Goal: Task Accomplishment & Management: Manage account settings

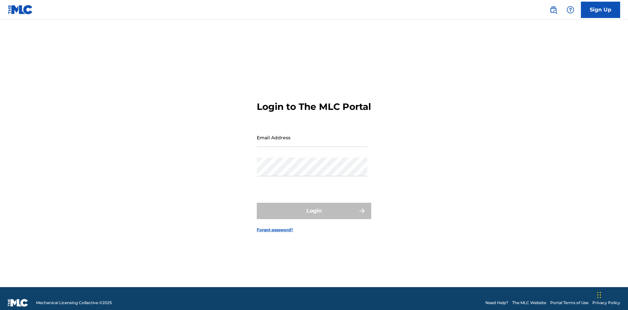
scroll to position [9, 0]
click at [312, 134] on input "Email Address" at bounding box center [312, 137] width 111 height 19
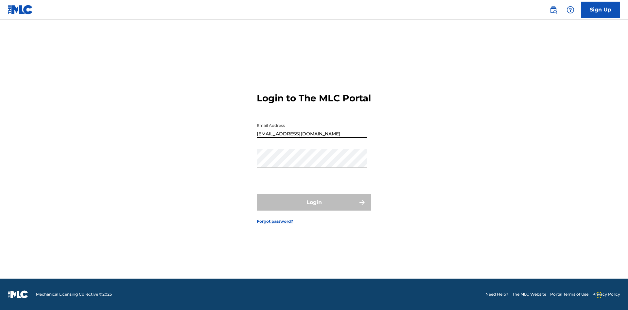
type input "Duke.McTesterson@gmail.com"
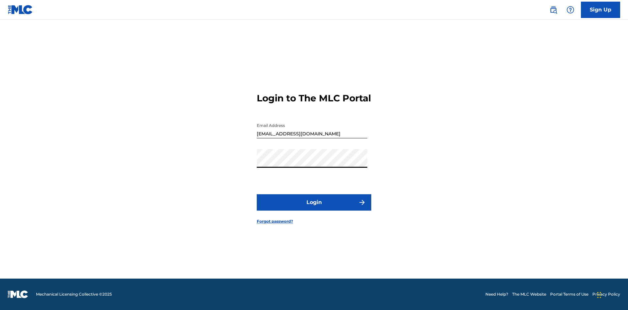
click at [314, 208] on button "Login" at bounding box center [314, 202] width 114 height 16
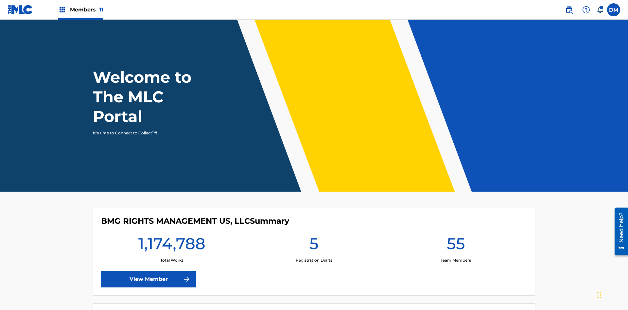
scroll to position [28, 0]
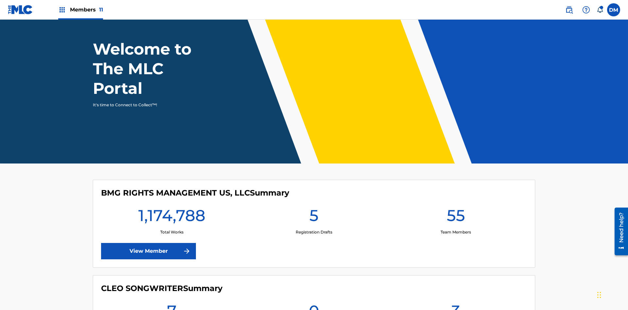
click at [80, 9] on span "Members 11" at bounding box center [86, 10] width 33 height 8
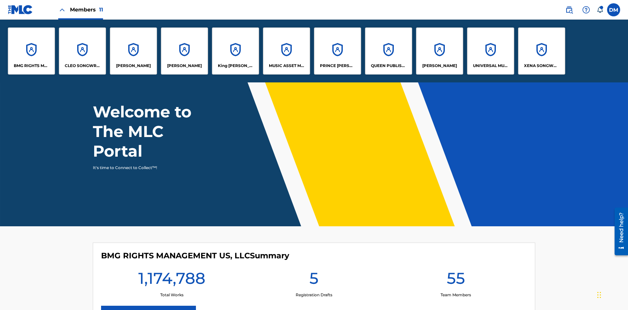
scroll to position [0, 0]
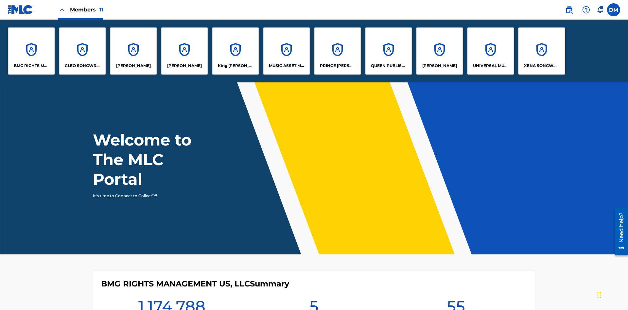
click at [439, 66] on p "RONALD MCTESTERSON" at bounding box center [439, 66] width 35 height 6
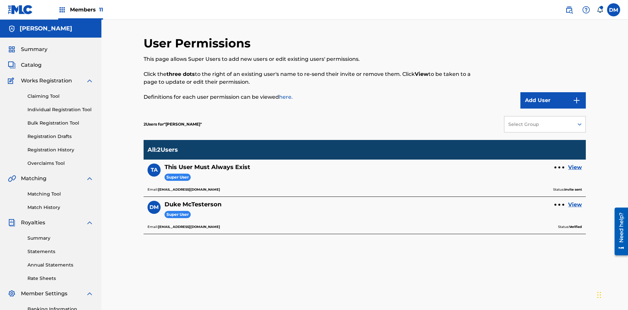
click at [559, 166] on div at bounding box center [559, 167] width 2 height 2
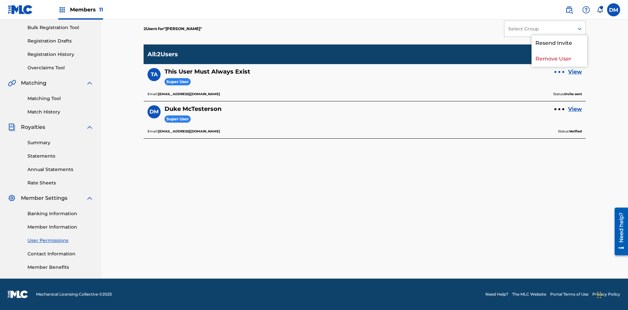
click at [559, 47] on p "Resend Invite" at bounding box center [559, 43] width 56 height 16
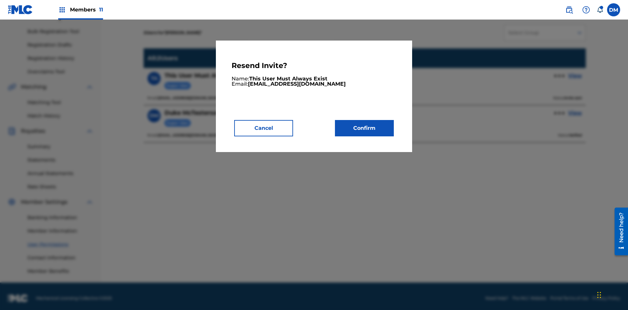
click at [364, 128] on button "Confirm" at bounding box center [364, 128] width 59 height 16
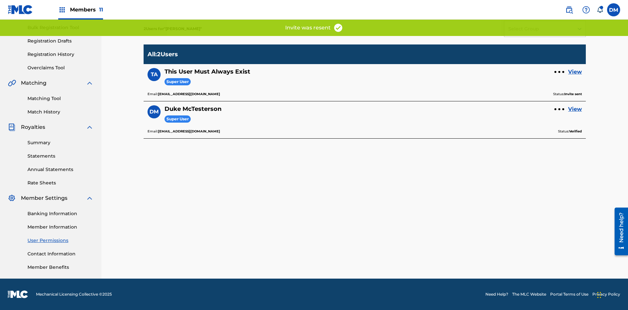
scroll to position [80, 0]
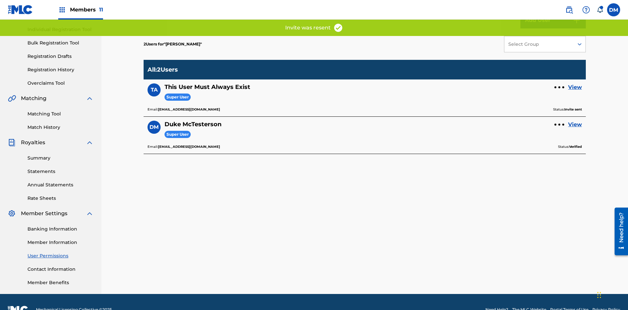
click at [575, 83] on link "View" at bounding box center [575, 87] width 14 height 8
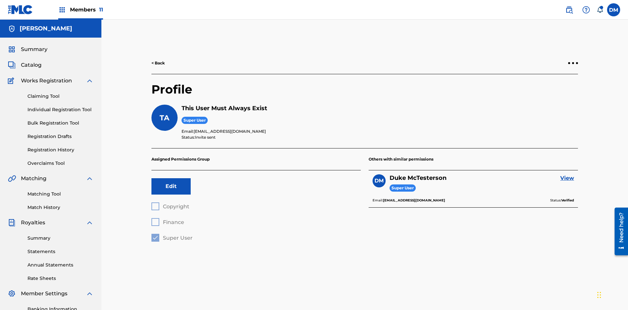
click at [573, 62] on div at bounding box center [573, 63] width 2 height 2
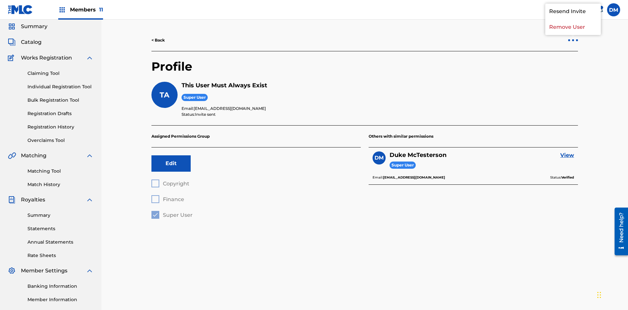
click at [573, 19] on p "Resend Invite" at bounding box center [573, 12] width 56 height 16
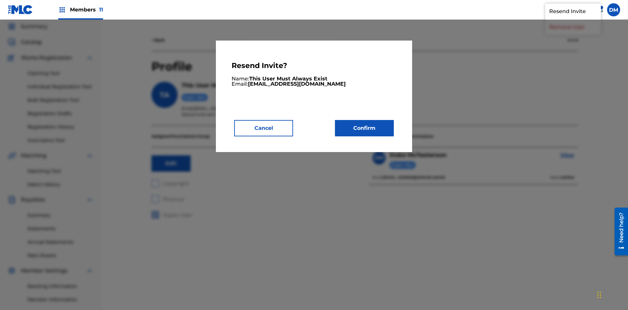
scroll to position [0, 0]
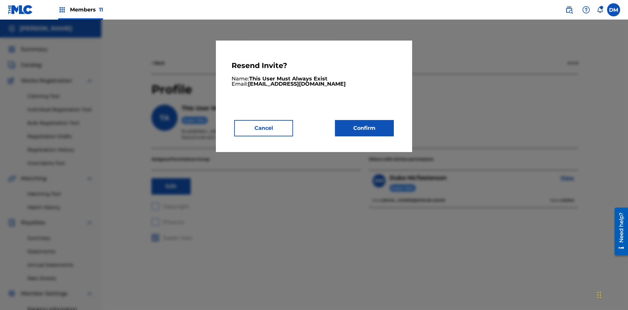
click at [364, 128] on button "Confirm" at bounding box center [364, 128] width 59 height 16
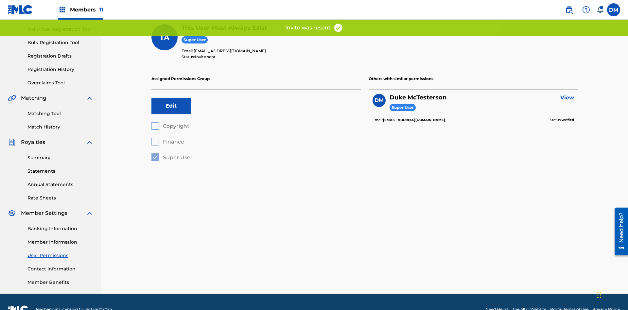
scroll to position [65, 0]
